Goal: Task Accomplishment & Management: Use online tool/utility

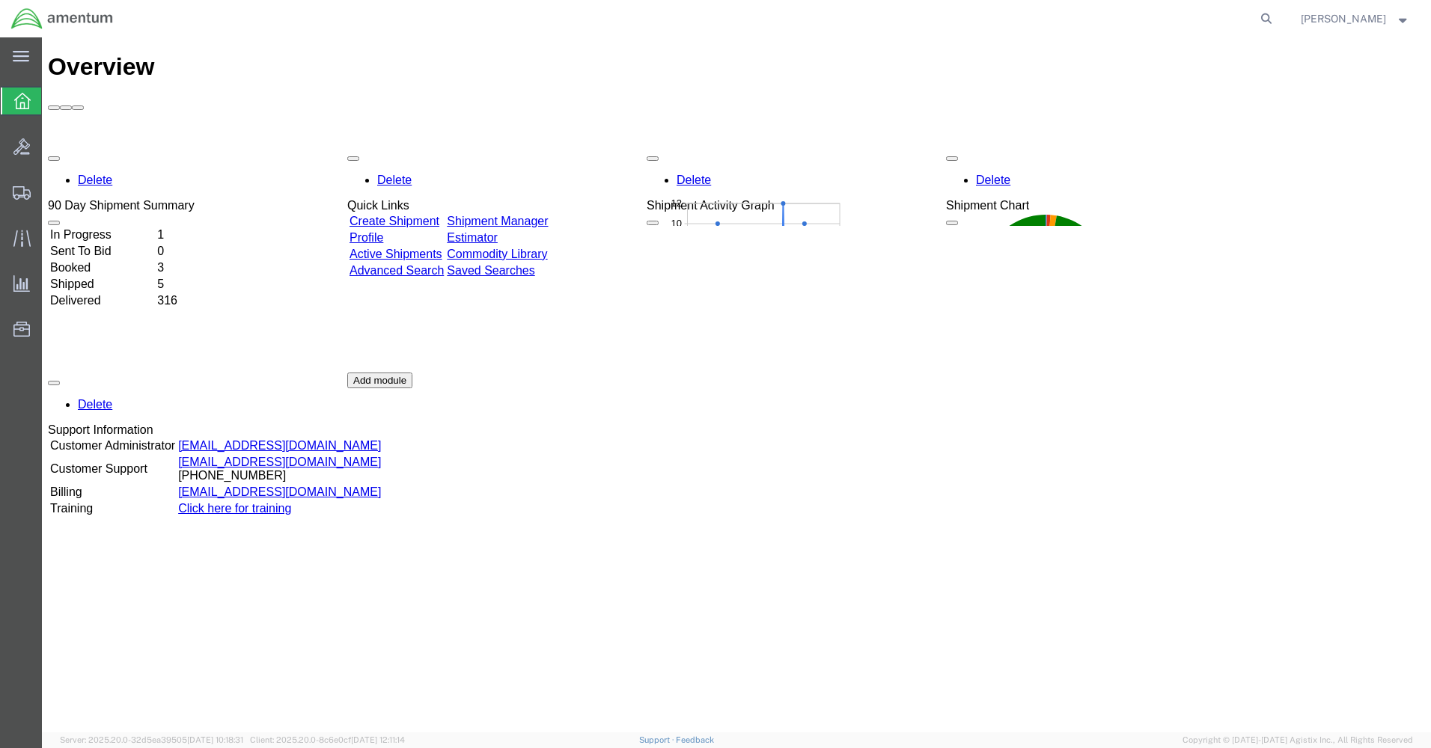
click at [548, 215] on link "Shipment Manager" at bounding box center [497, 221] width 101 height 13
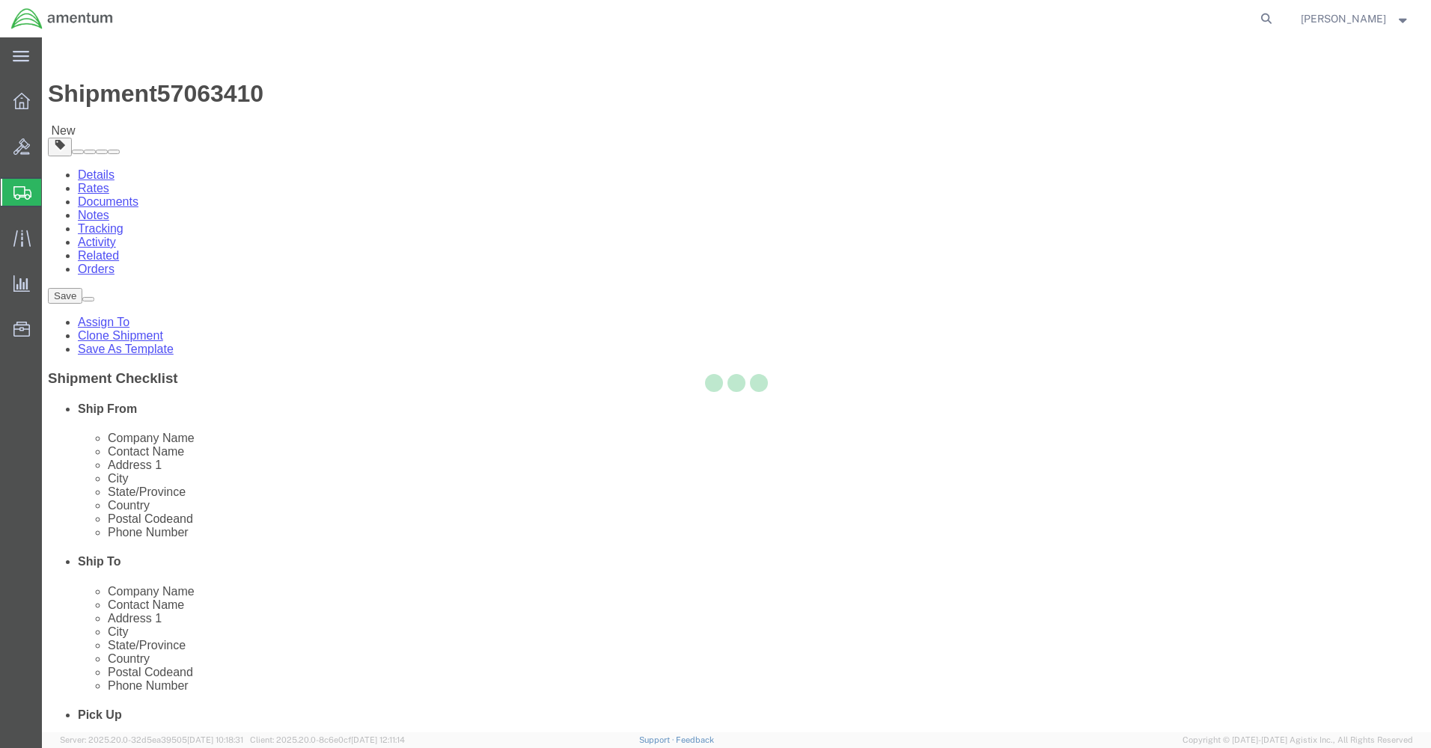
select select "42712"
select select
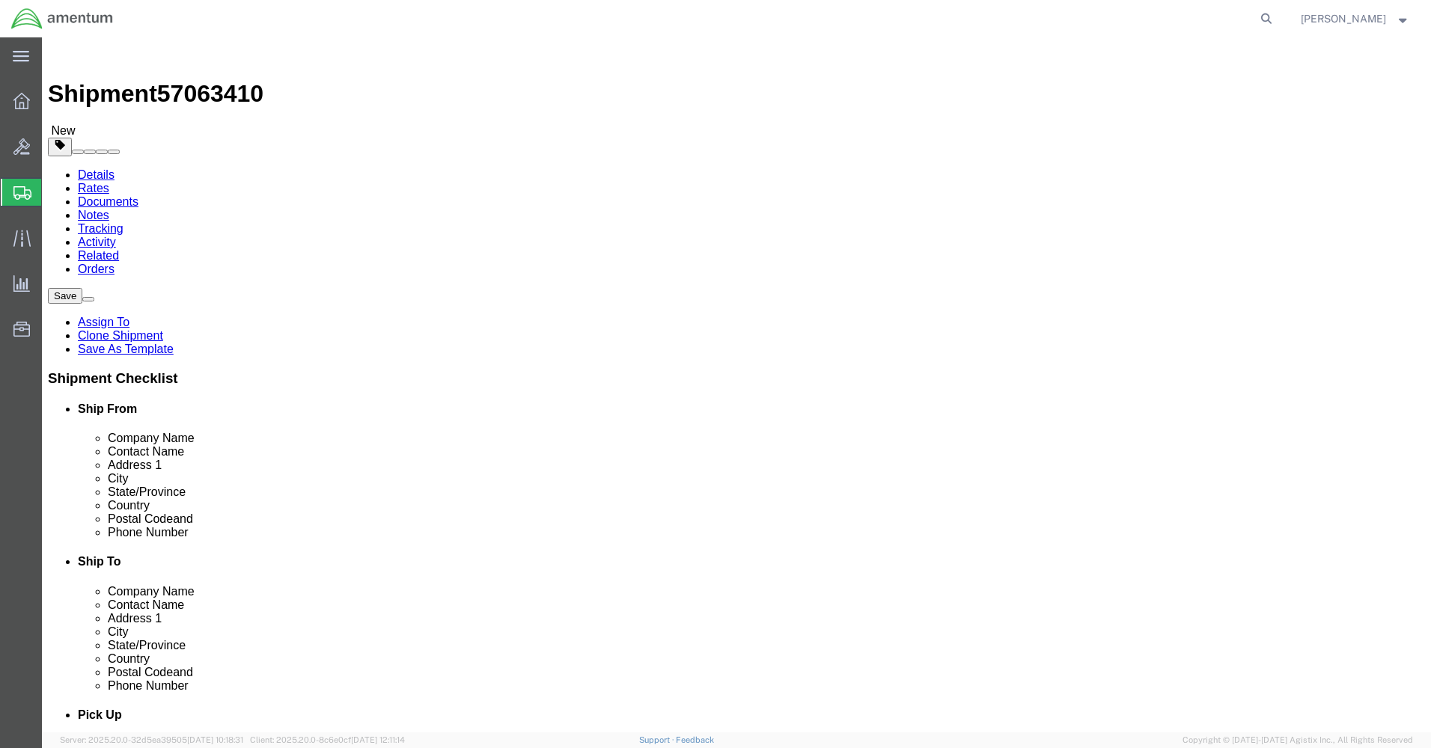
drag, startPoint x: 270, startPoint y: 309, endPoint x: 178, endPoint y: 308, distance: 92.1
click div "Contact Name [PERSON_NAME]"
type input "[PERSON_NAME]"
click p "- Amentum Services, Inc. - ([PERSON_NAME]) [STREET_ADDRESS][PERSON_NAME]"
select select
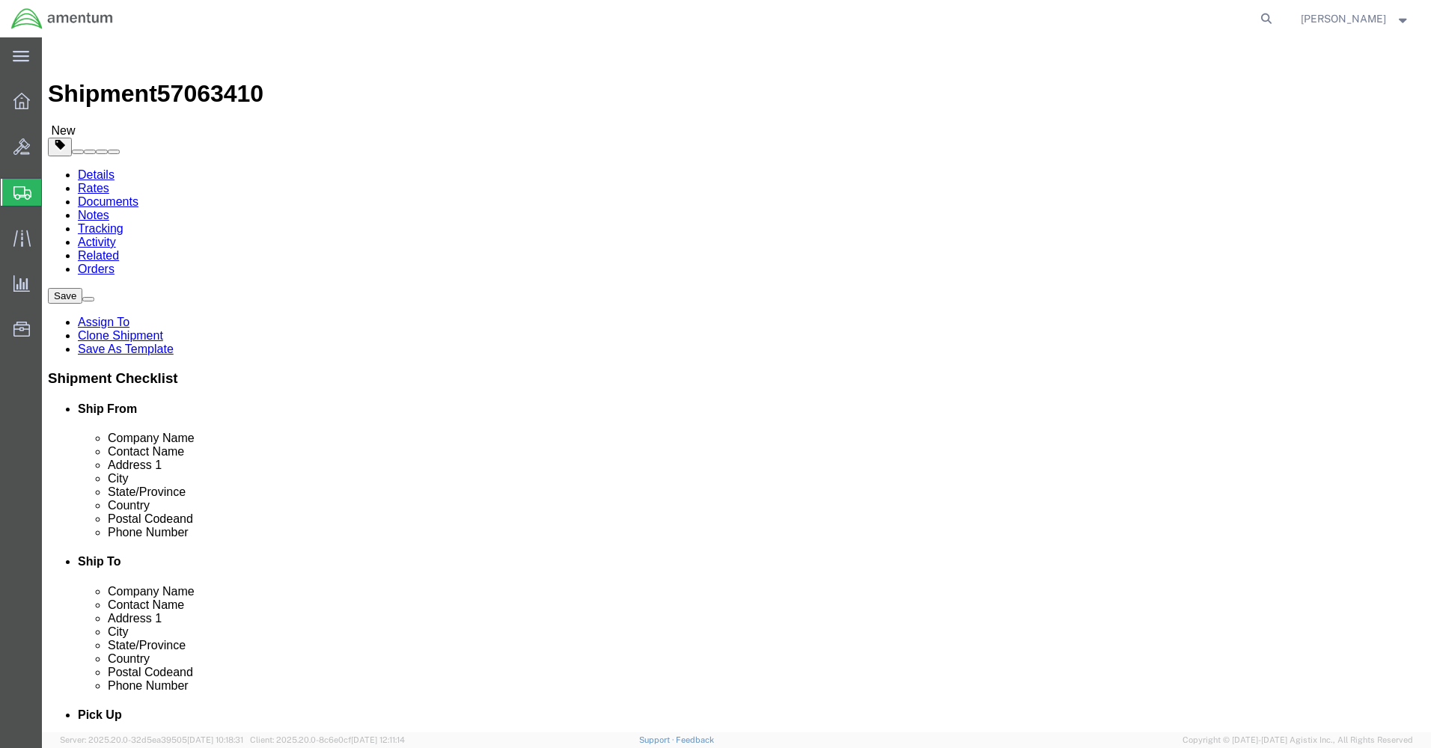
type input "[PERSON_NAME]"
type input "C 2-228 AVN"
type input "28308"
type input "[PHONE_NUMBER]"
type input "[PERSON_NAME][EMAIL_ADDRESS][PERSON_NAME][DOMAIN_NAME]"
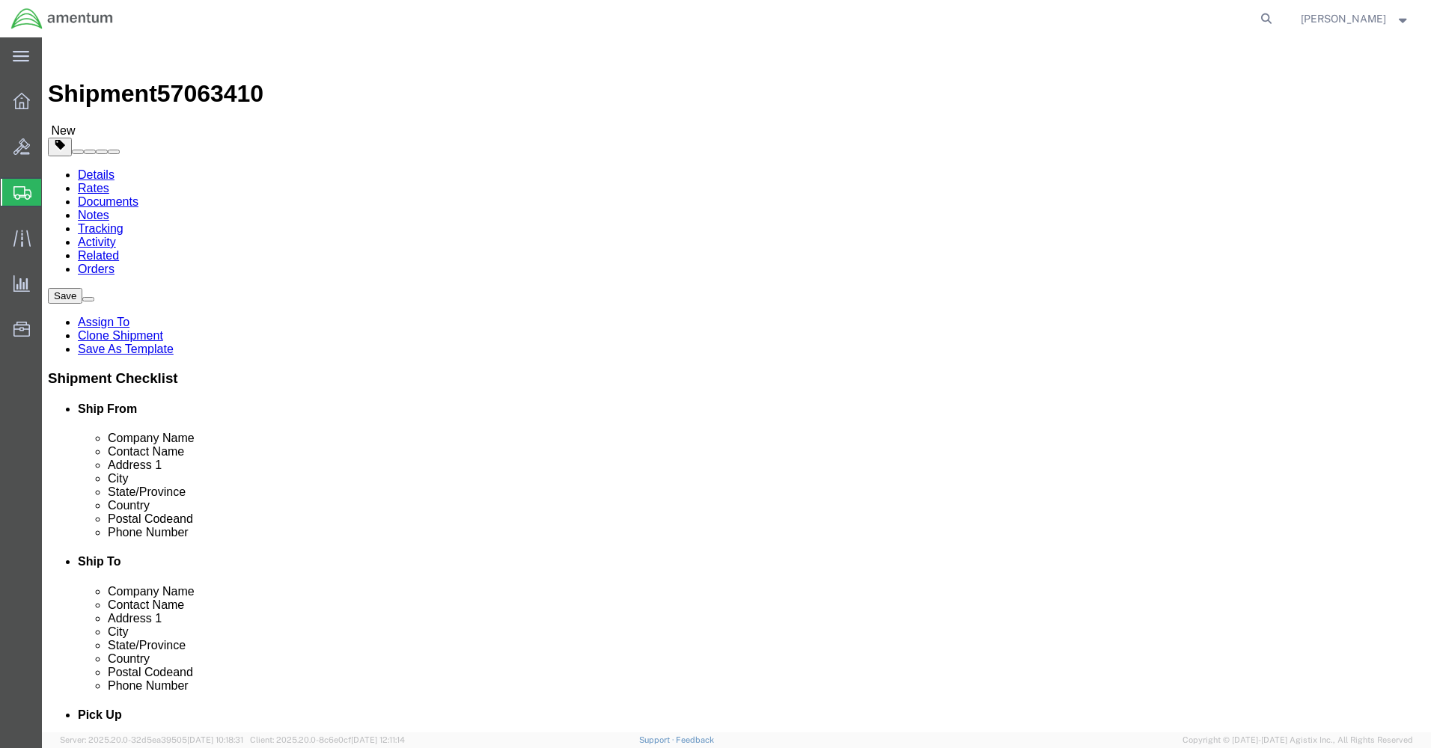
checkbox input "true"
select select "NC"
type input "[PERSON_NAME]"
click input "checkbox"
checkbox input "false"
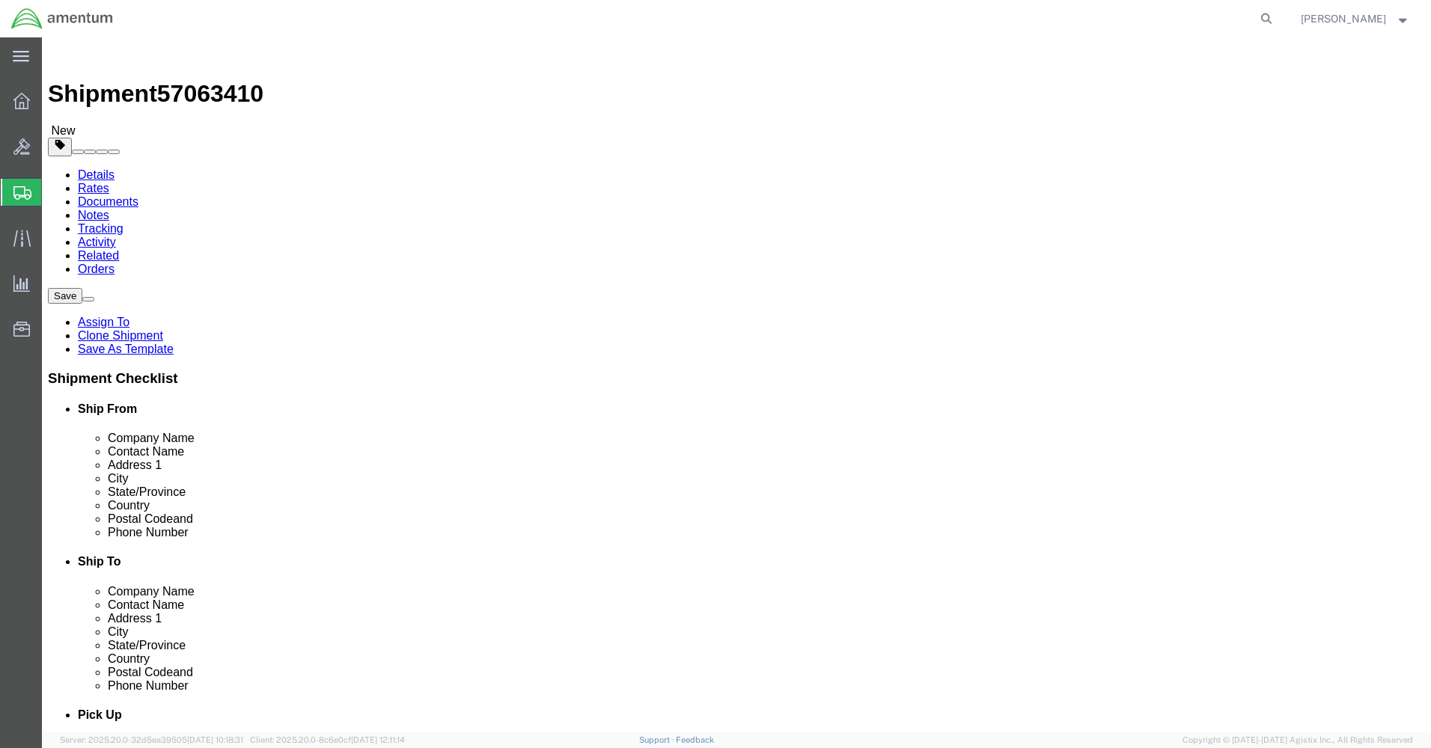
click button "Rate Shipment"
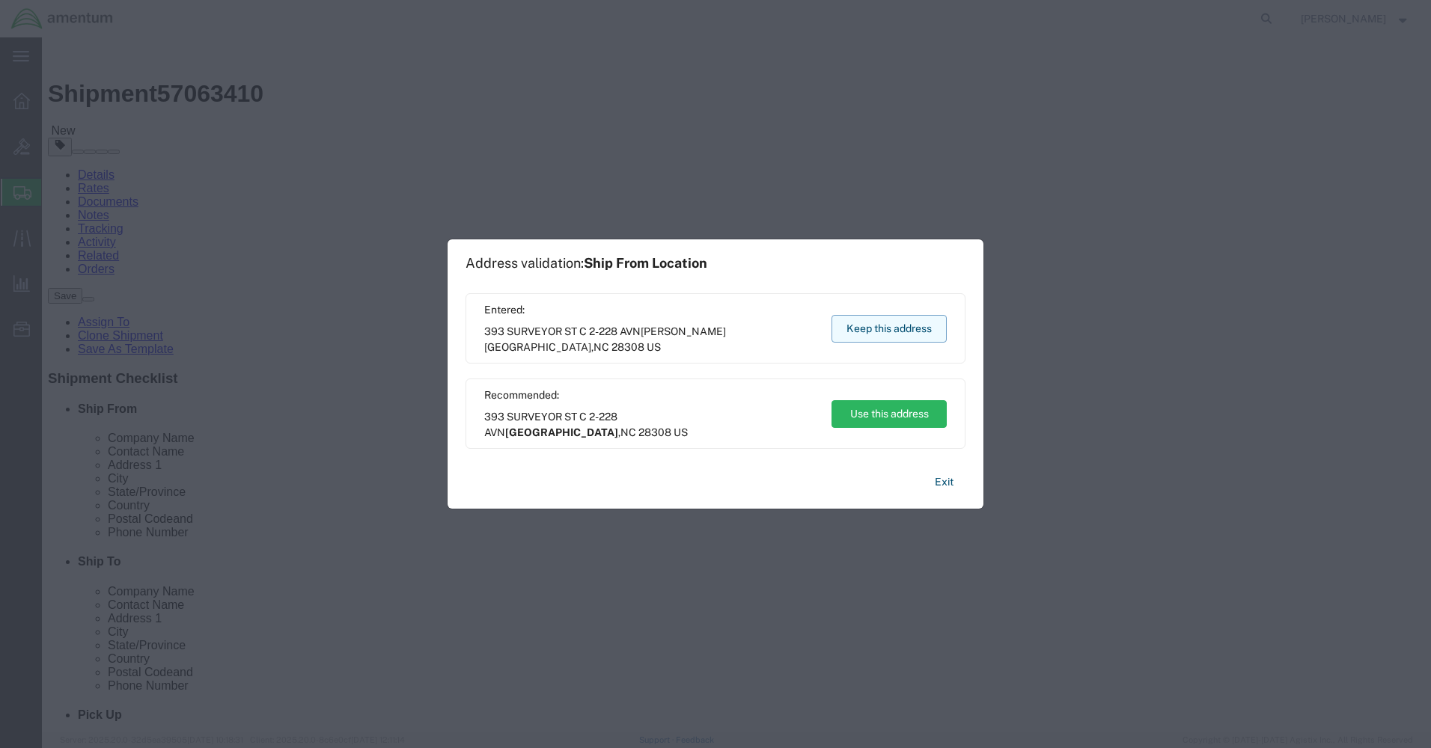
click at [903, 326] on button "Keep this address" at bounding box center [888, 329] width 115 height 28
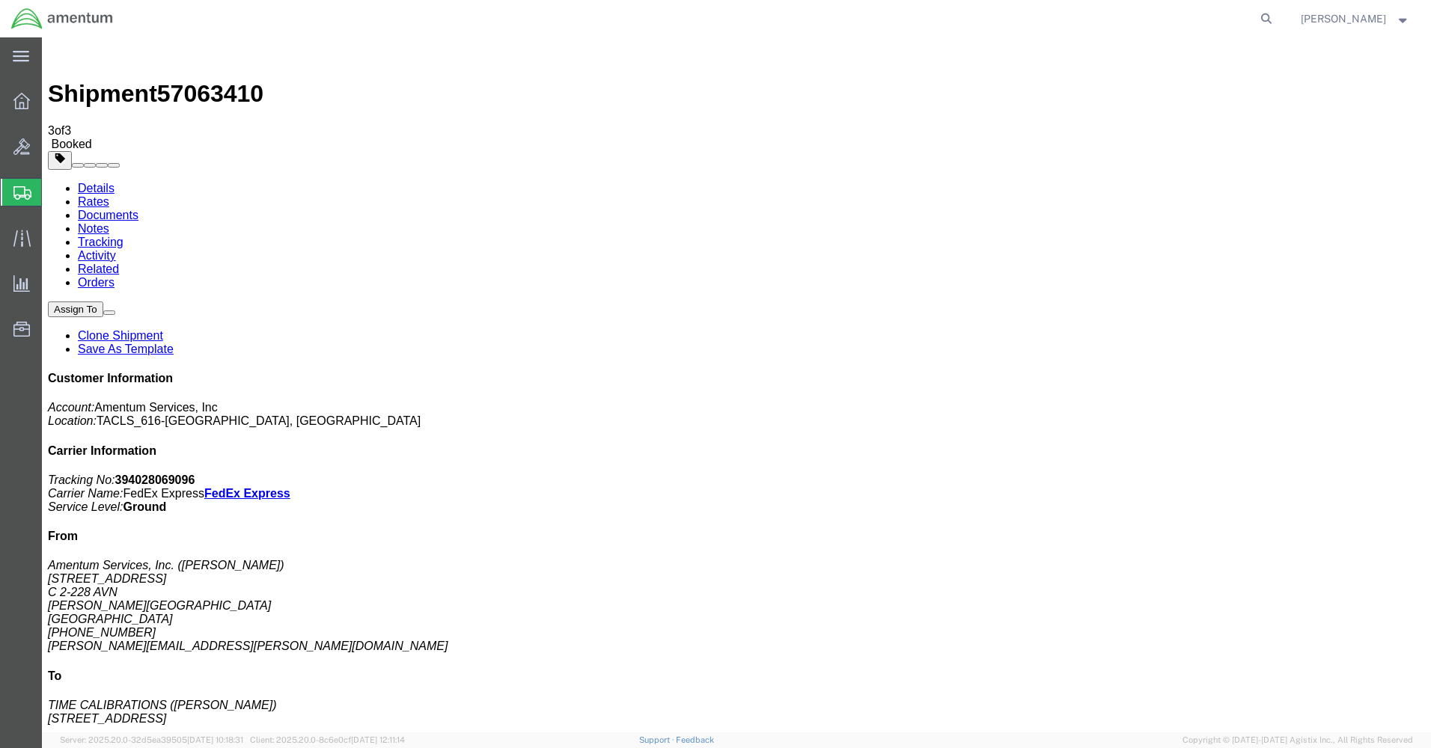
click at [97, 182] on link "Details" at bounding box center [96, 188] width 37 height 13
click link "Schedule pickup request"
click at [15, 102] on icon at bounding box center [21, 101] width 16 height 16
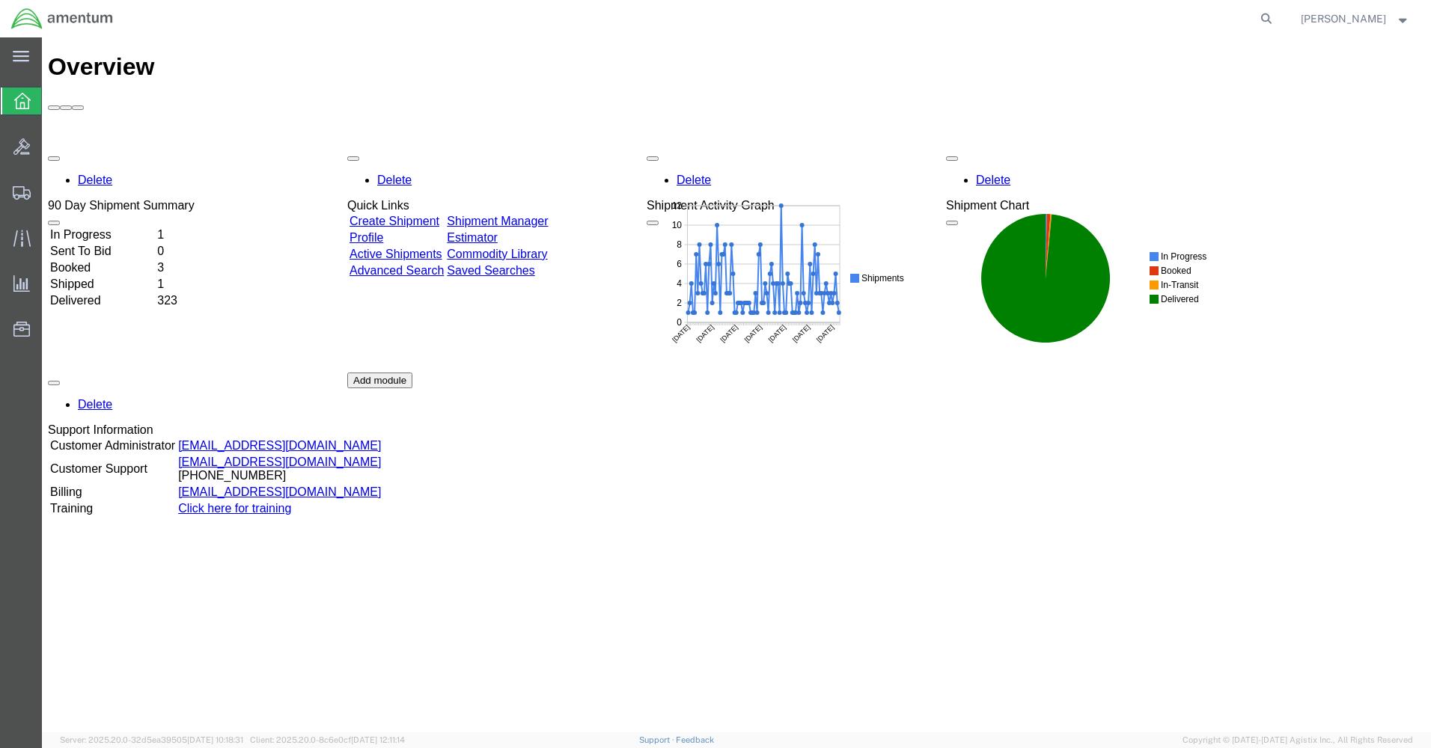
click at [529, 215] on link "Shipment Manager" at bounding box center [497, 221] width 101 height 13
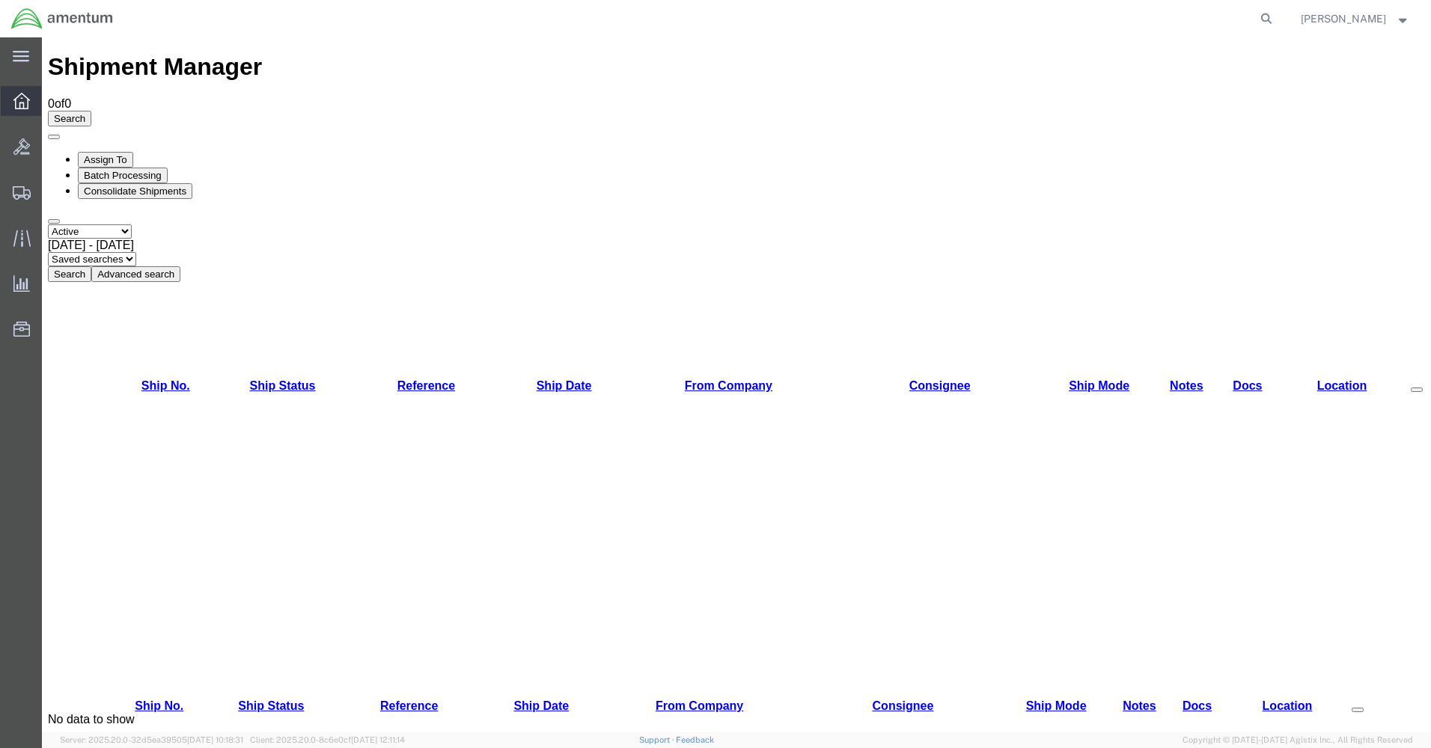
click at [20, 100] on icon at bounding box center [21, 101] width 16 height 16
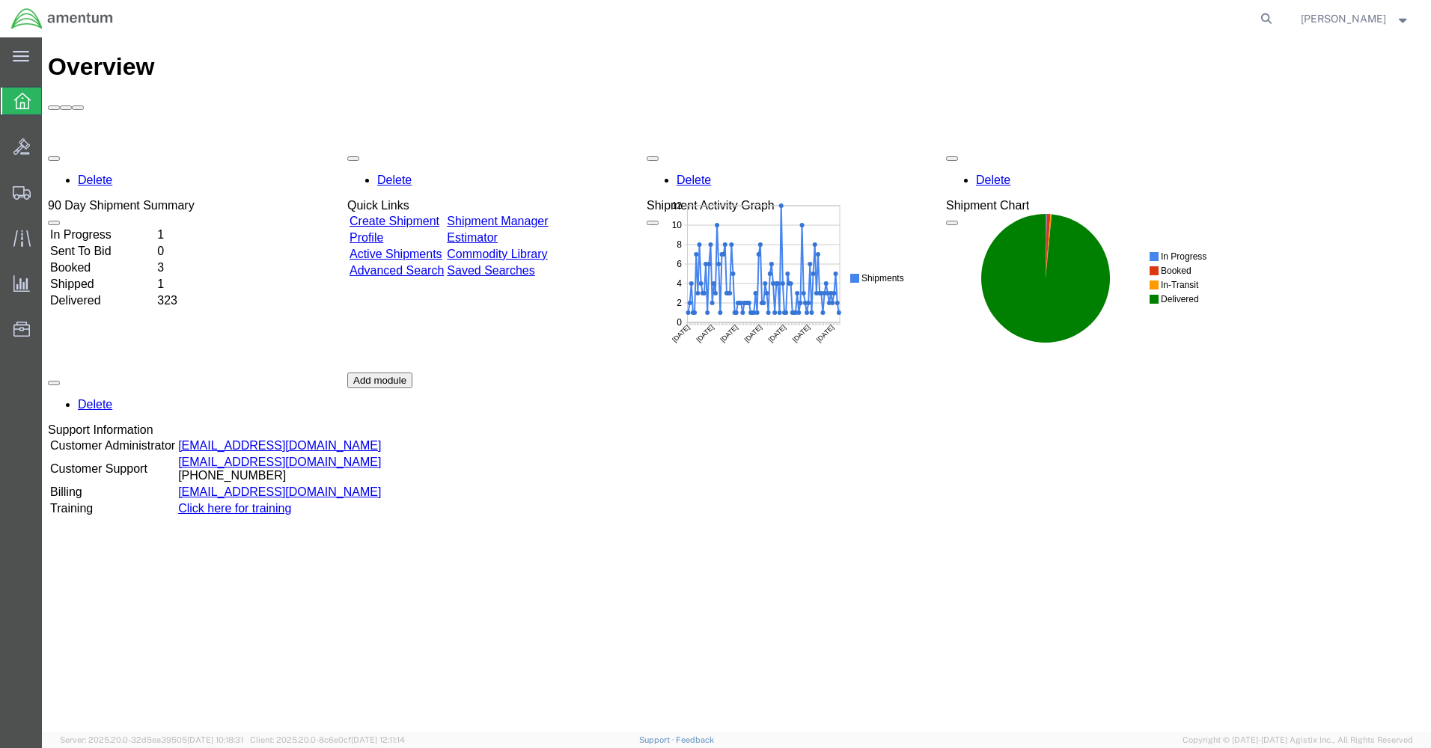
click at [516, 215] on link "Shipment Manager" at bounding box center [497, 221] width 101 height 13
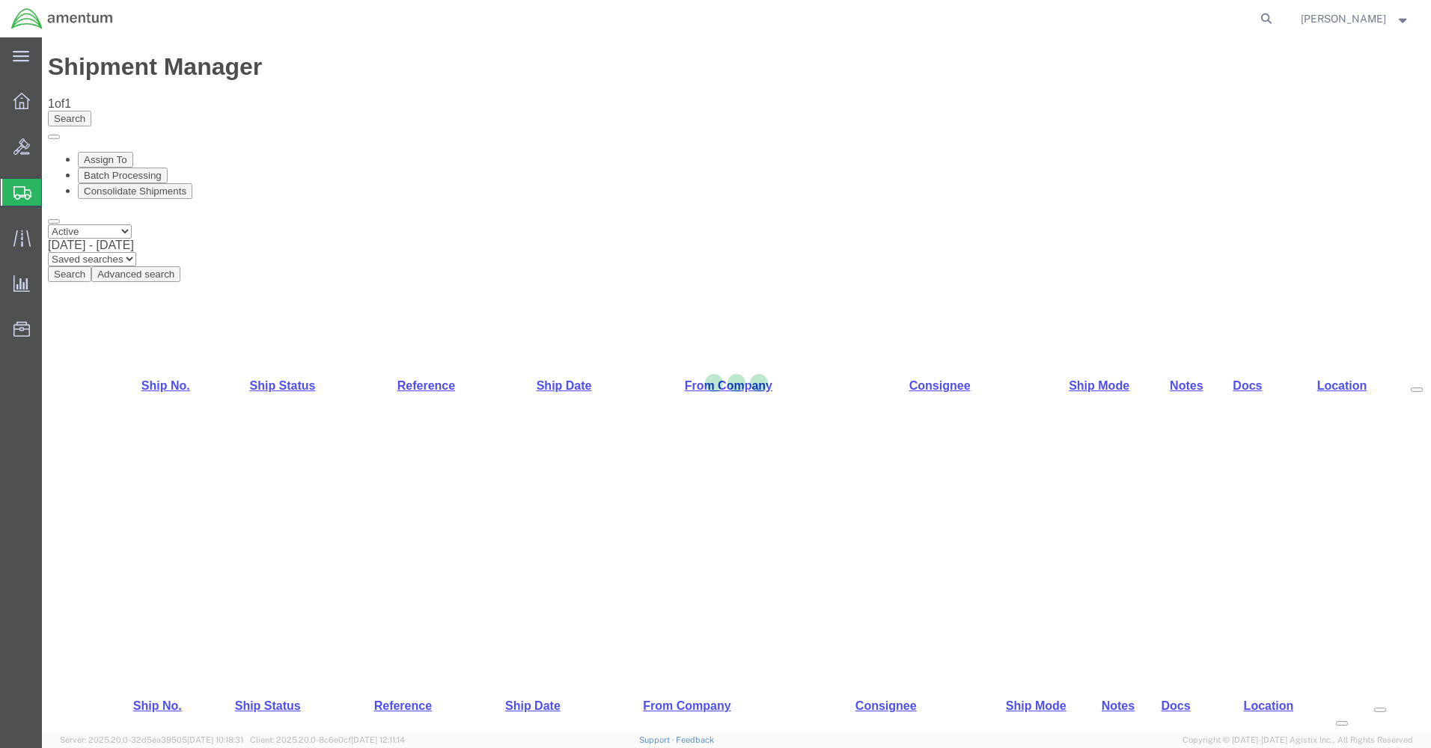
select select "42712"
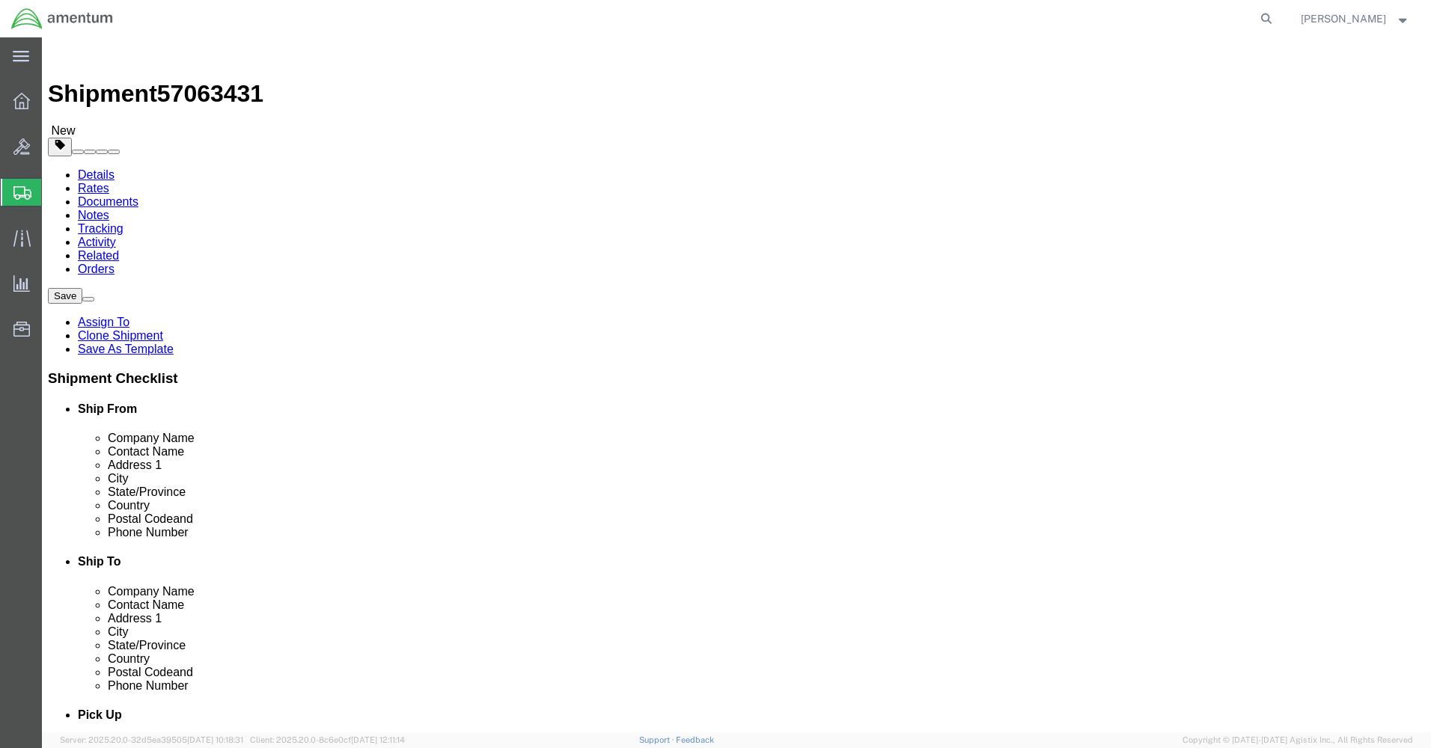
drag, startPoint x: 279, startPoint y: 309, endPoint x: 124, endPoint y: 314, distance: 155.0
click div "Contact Name [PERSON_NAME]"
type input "marc"
click p "- Amentum Services, Inc. - ([PERSON_NAME]) [STREET_ADDRESS][PERSON_NAME]"
select select
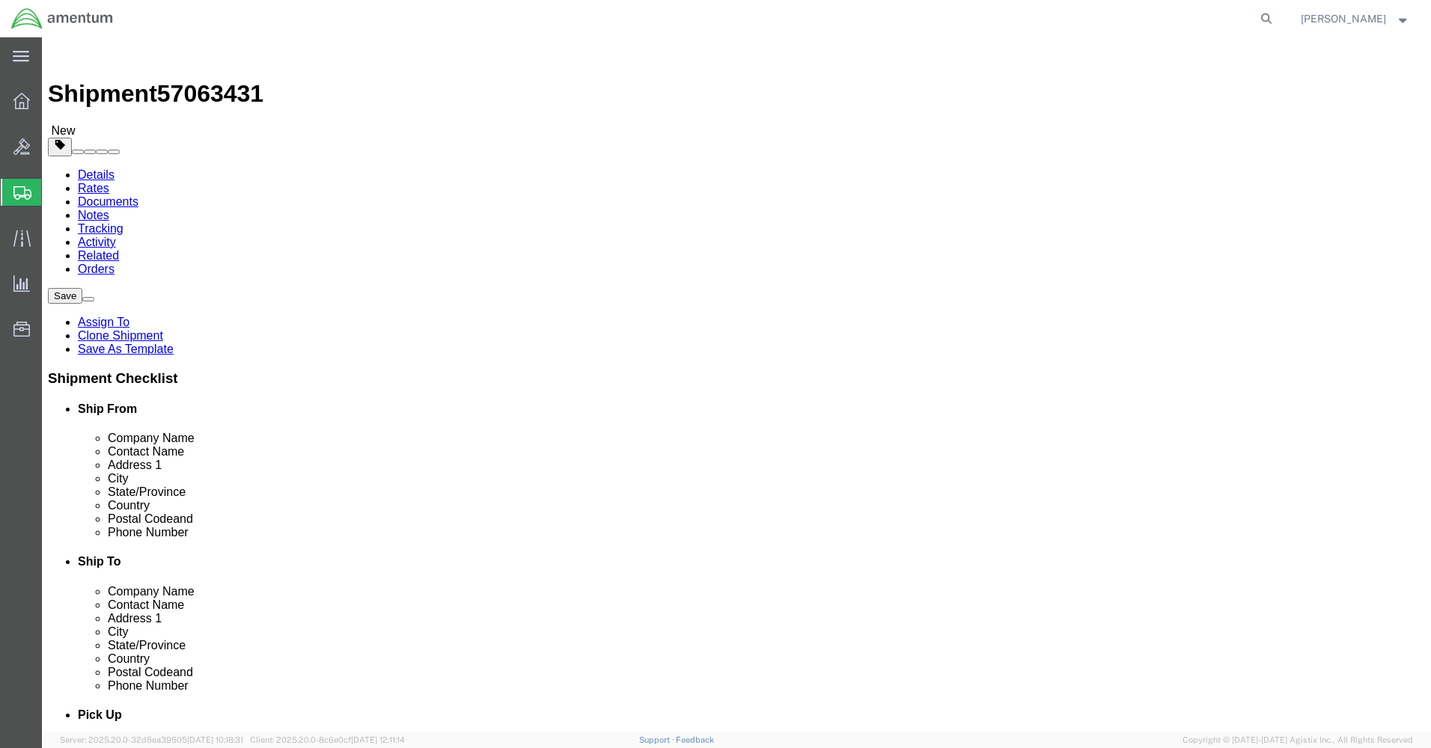
select select "NC"
type input "28308"
type input "[PHONE_NUMBER]"
type input "[PERSON_NAME][EMAIL_ADDRESS][PERSON_NAME][DOMAIN_NAME]"
checkbox input "true"
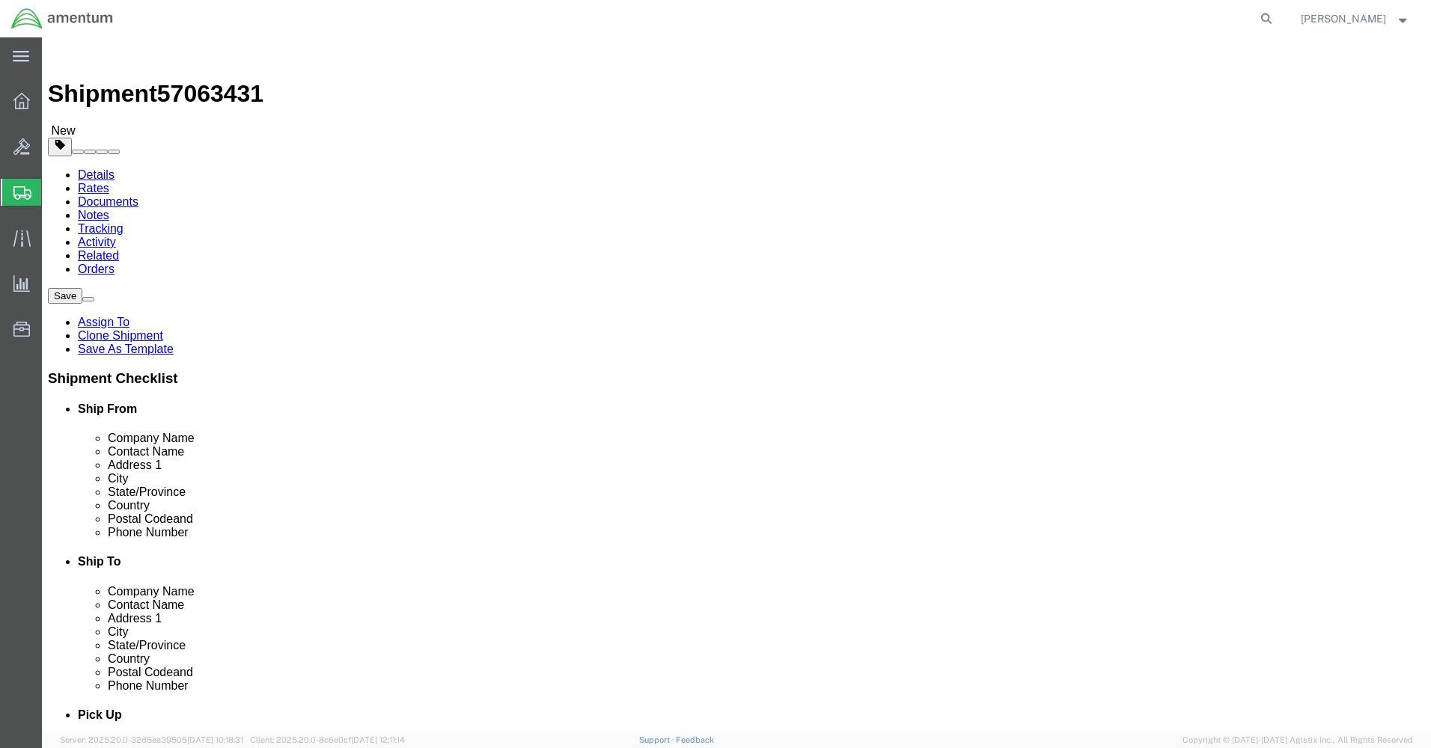
type input "[PERSON_NAME]"
click input "checkbox"
checkbox input "false"
click button "Rate Shipment"
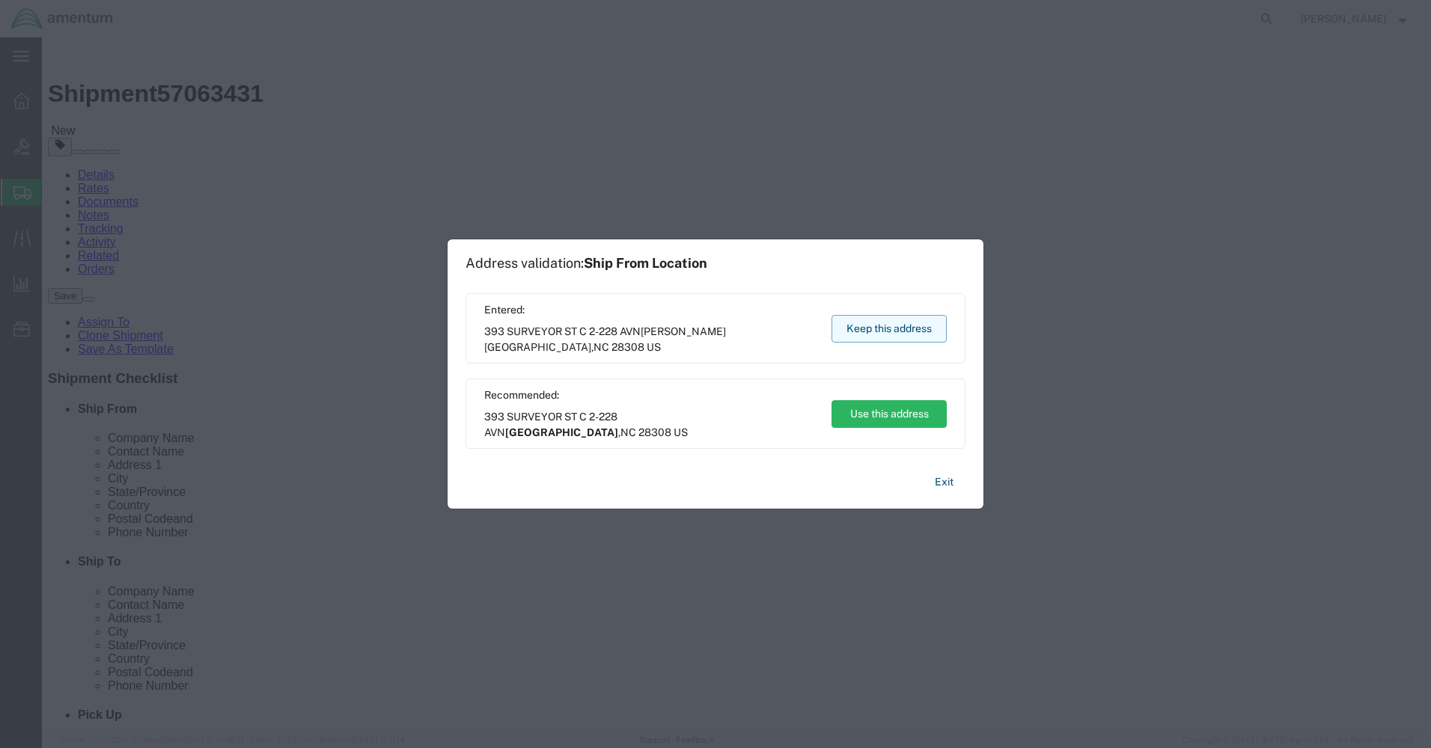
click at [905, 334] on button "Keep this address" at bounding box center [888, 329] width 115 height 28
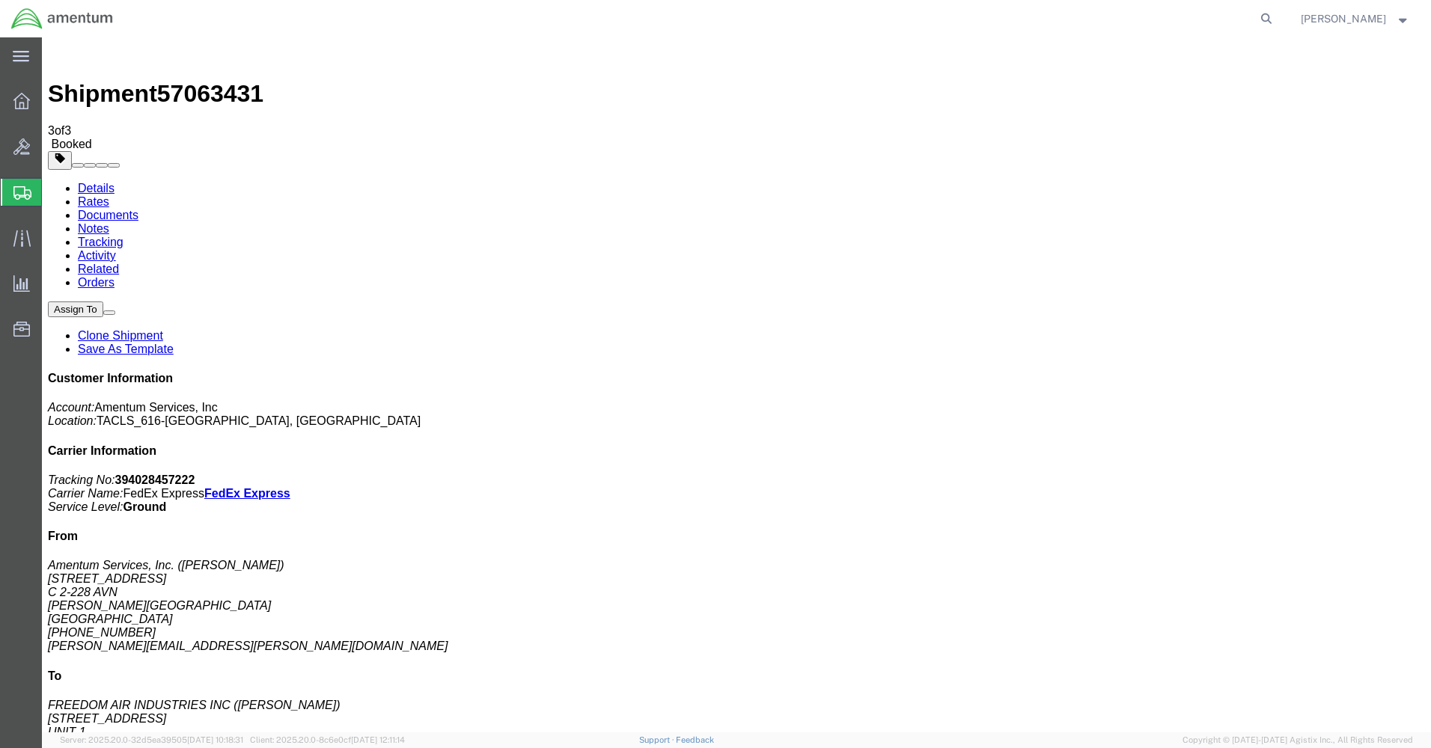
click at [94, 182] on link "Details" at bounding box center [96, 188] width 37 height 13
click link "Schedule pickup request"
